Goal: Transaction & Acquisition: Register for event/course

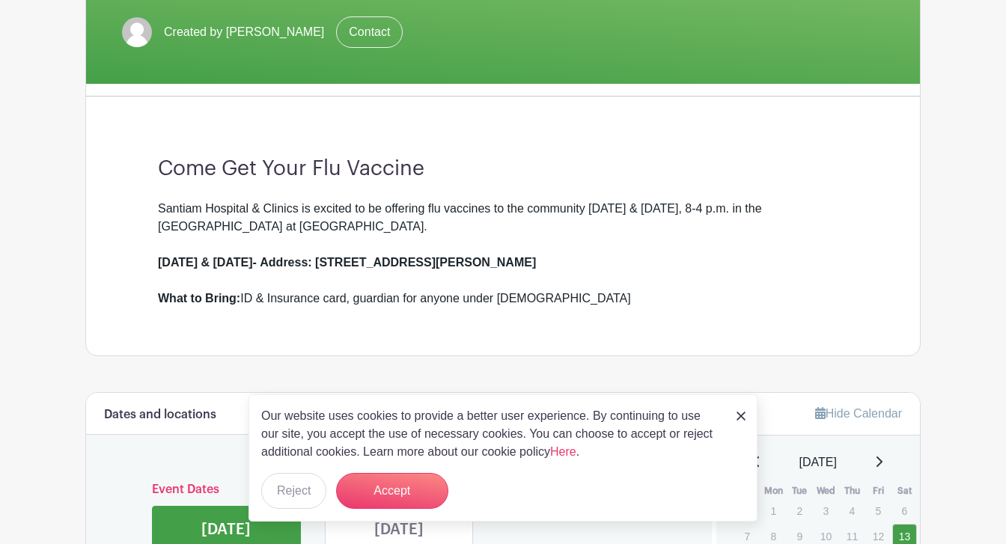
scroll to position [294, 0]
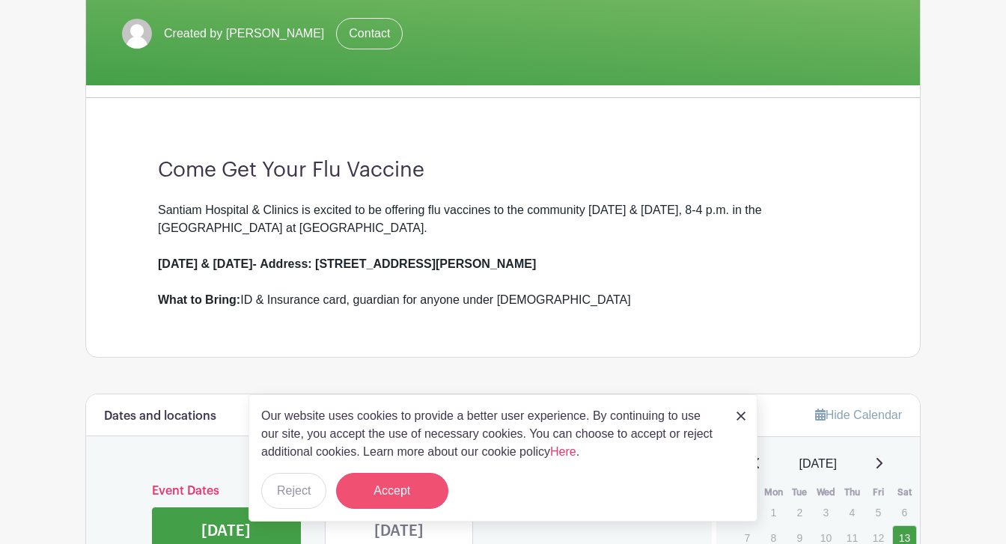
click at [391, 490] on button "Accept" at bounding box center [392, 491] width 112 height 36
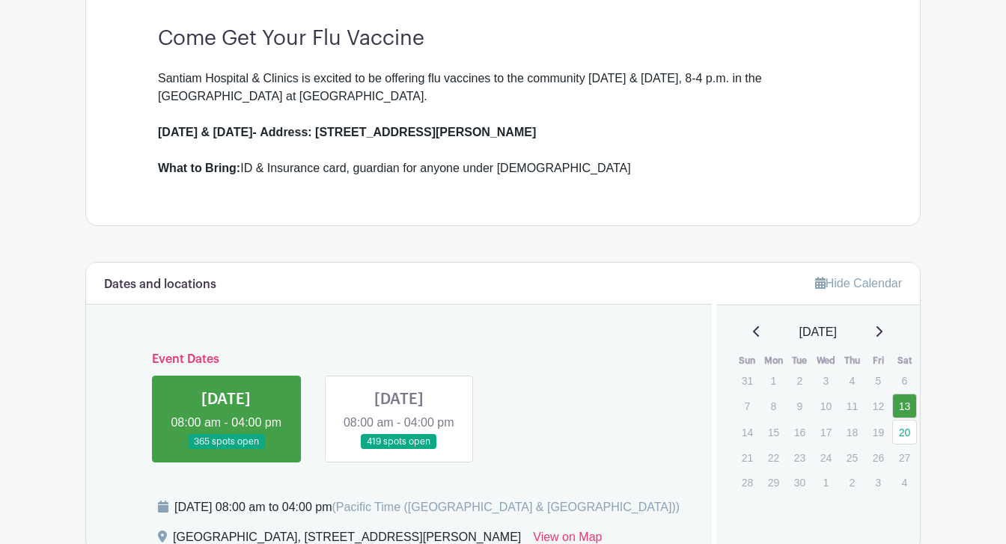
scroll to position [466, 0]
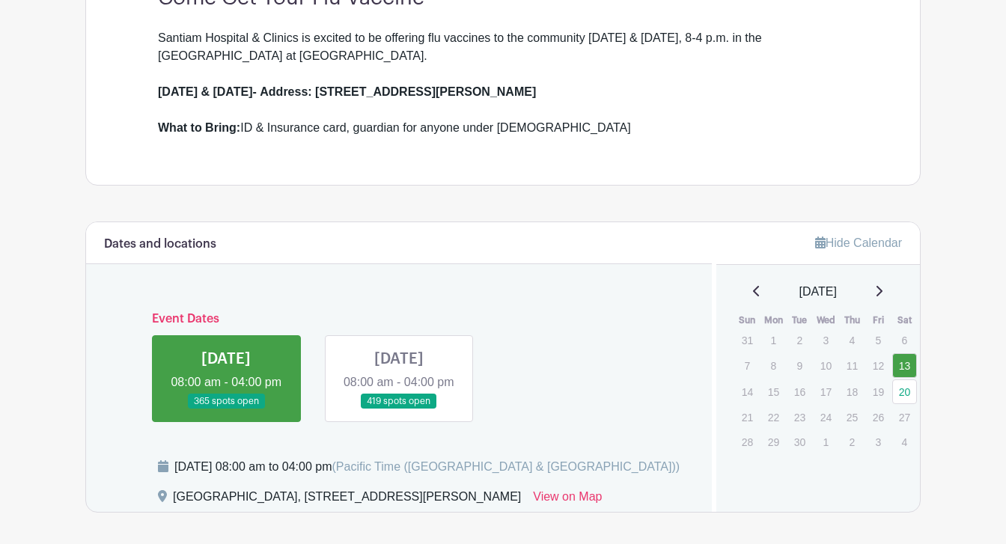
click at [226, 410] on link at bounding box center [226, 410] width 0 height 0
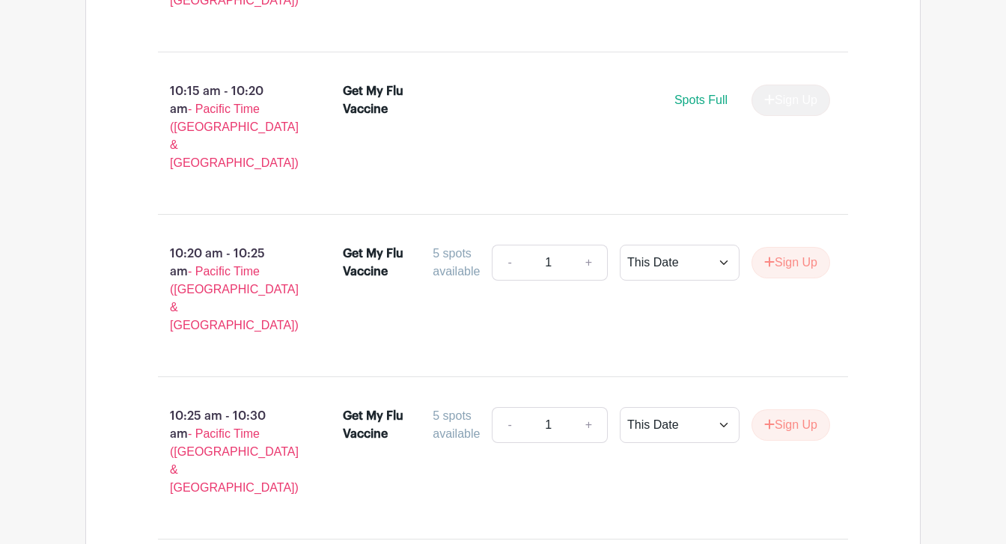
scroll to position [5444, 0]
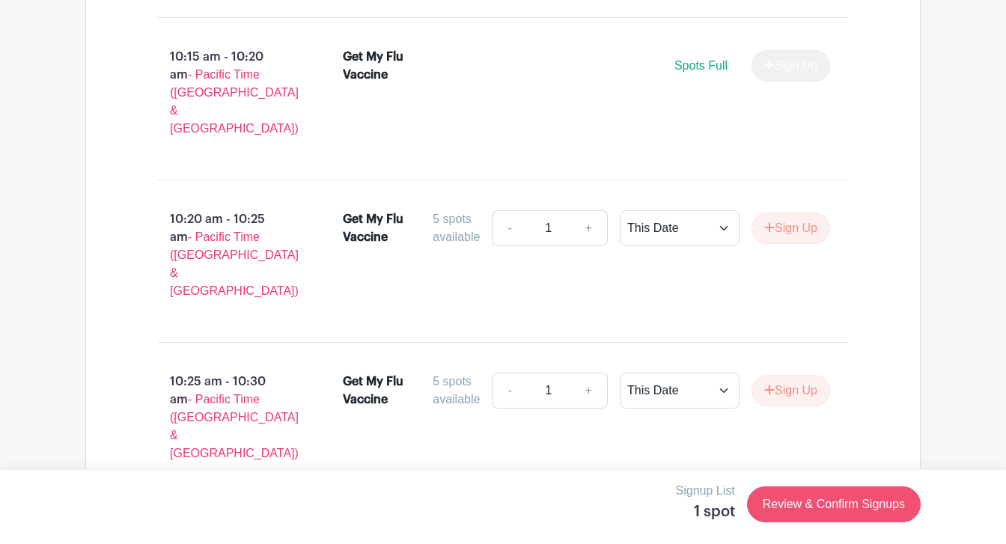
click at [831, 498] on link "Review & Confirm Signups" at bounding box center [834, 505] width 174 height 36
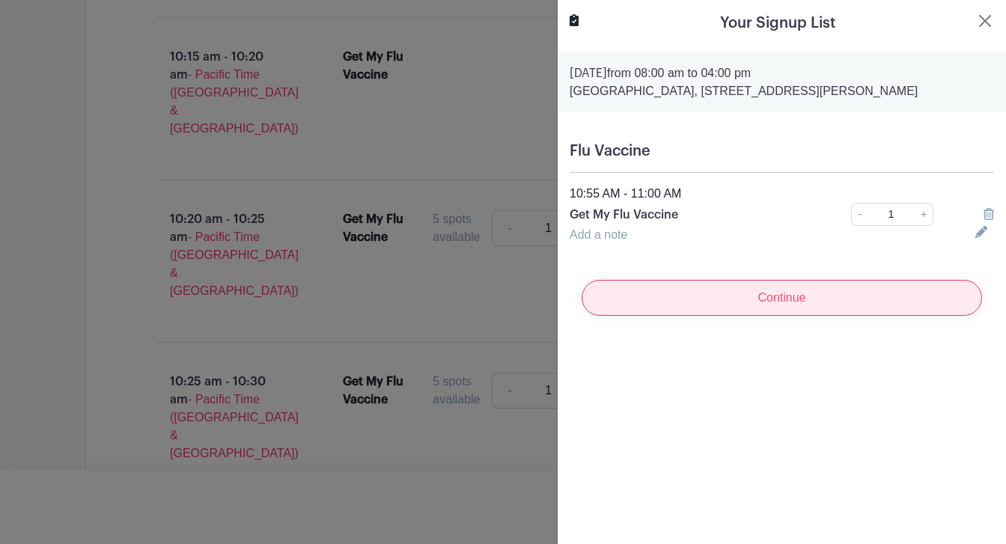
click at [796, 316] on input "Continue" at bounding box center [782, 298] width 401 height 36
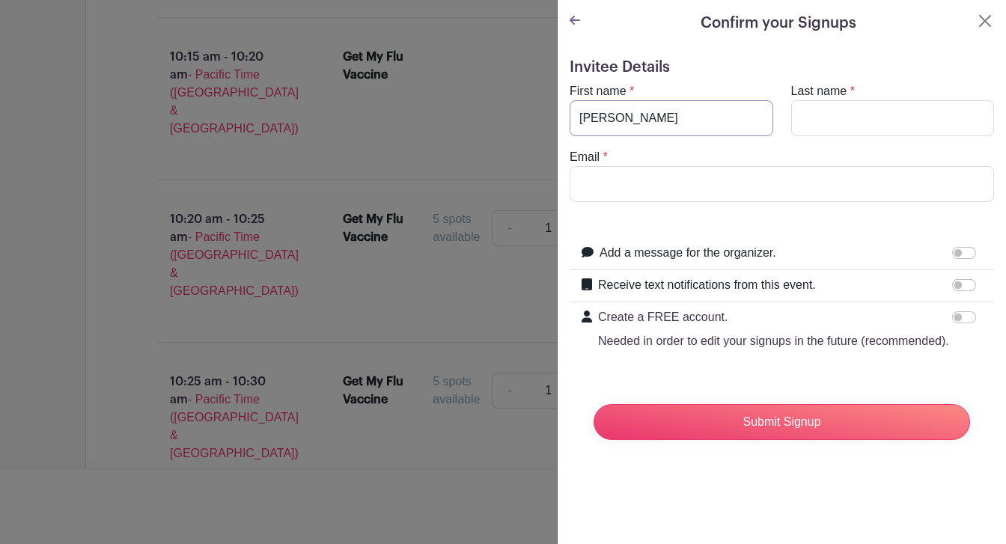
type input "[PERSON_NAME]"
click at [729, 156] on div "Email *" at bounding box center [782, 175] width 443 height 54
type input "[PERSON_NAME]"
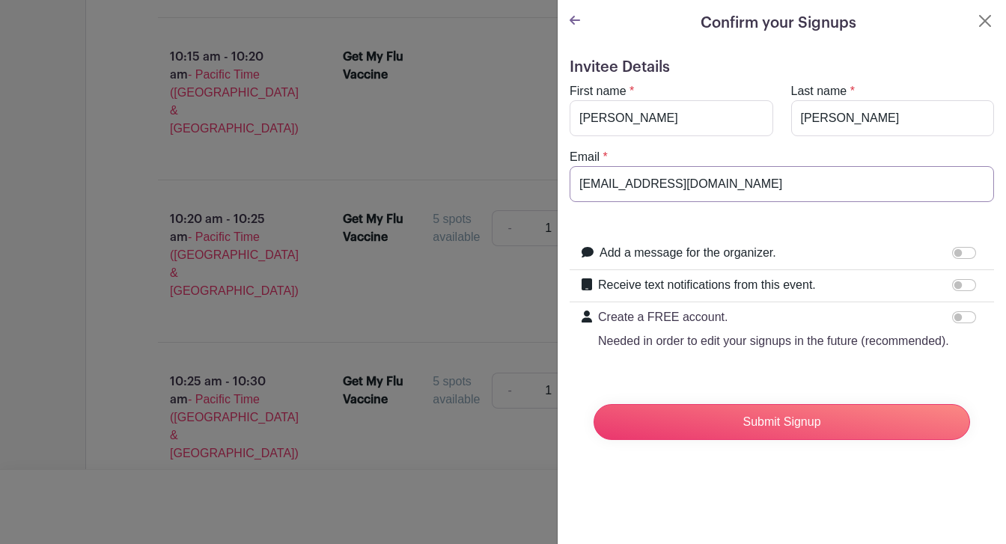
type input "[EMAIL_ADDRESS][DOMAIN_NAME]"
click at [960, 284] on input "Receive text notifications from this event." at bounding box center [964, 285] width 24 height 12
checkbox input "true"
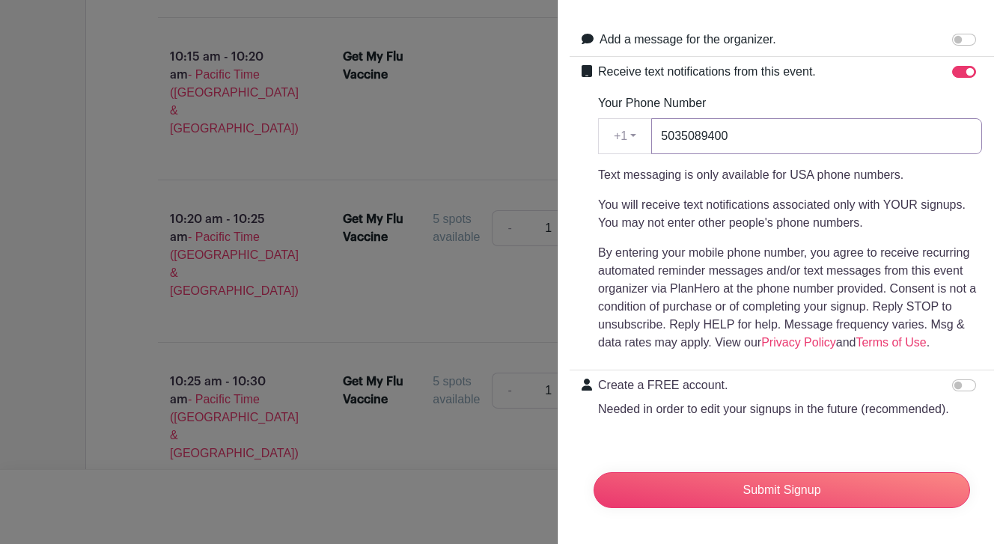
scroll to position [213, 0]
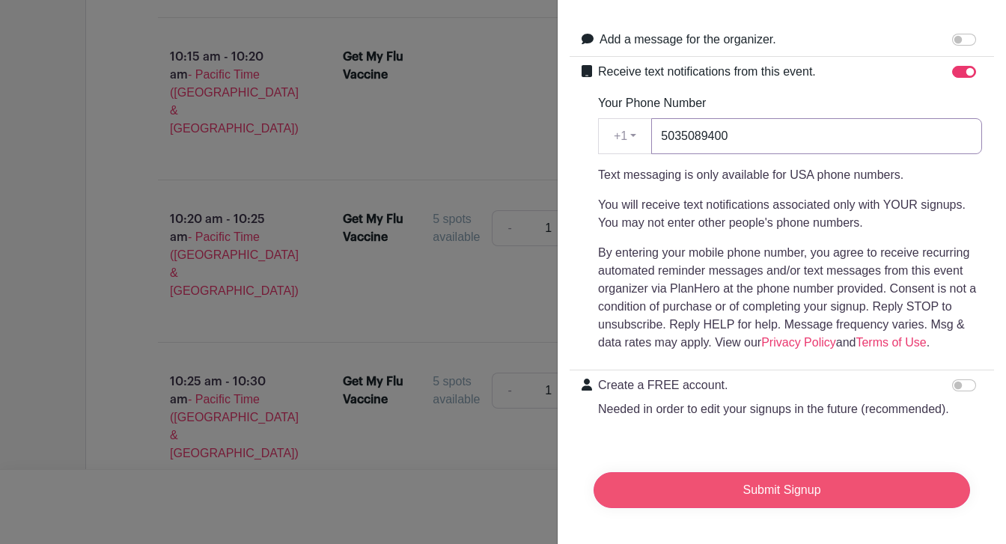
type input "5035089400"
click at [775, 489] on input "Submit Signup" at bounding box center [782, 490] width 377 height 36
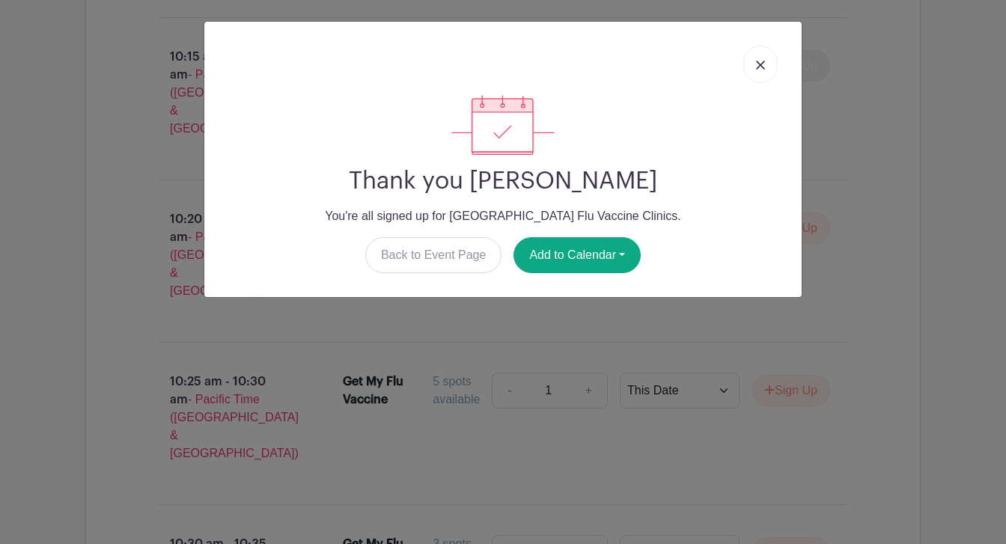
click at [761, 65] on img at bounding box center [760, 65] width 9 height 9
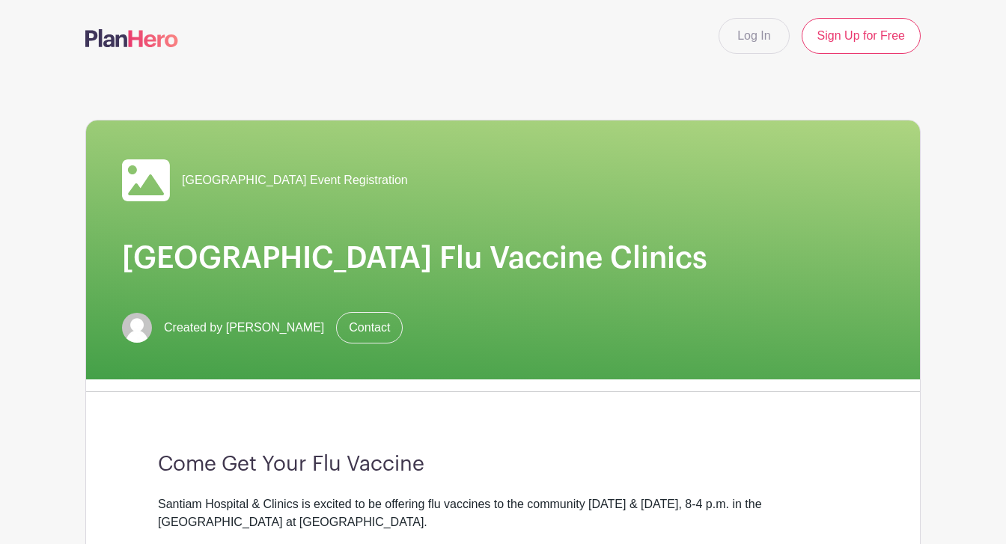
scroll to position [0, 0]
